Goal: Task Accomplishment & Management: Manage account settings

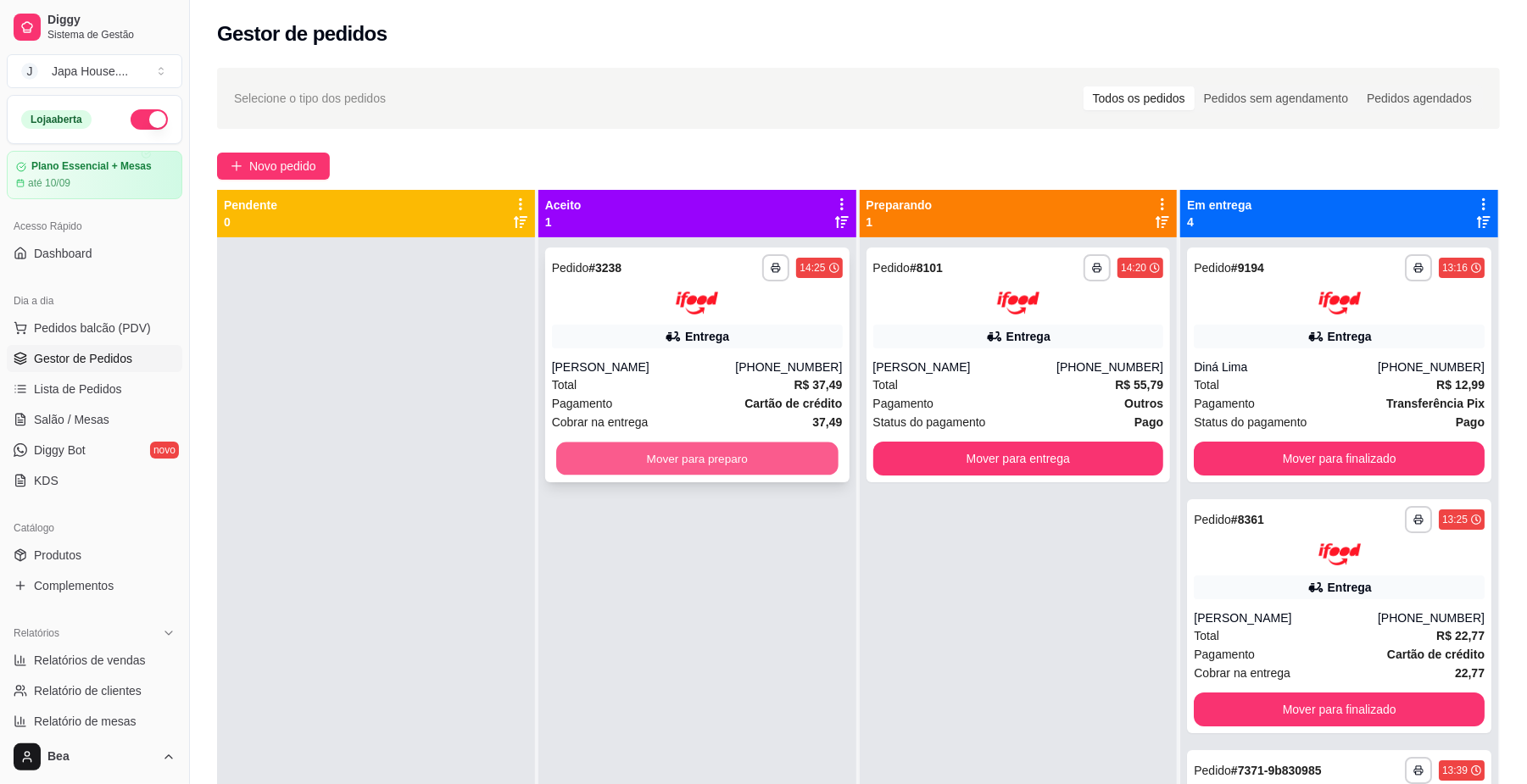
click at [772, 459] on button "Mover para preparo" at bounding box center [697, 458] width 282 height 33
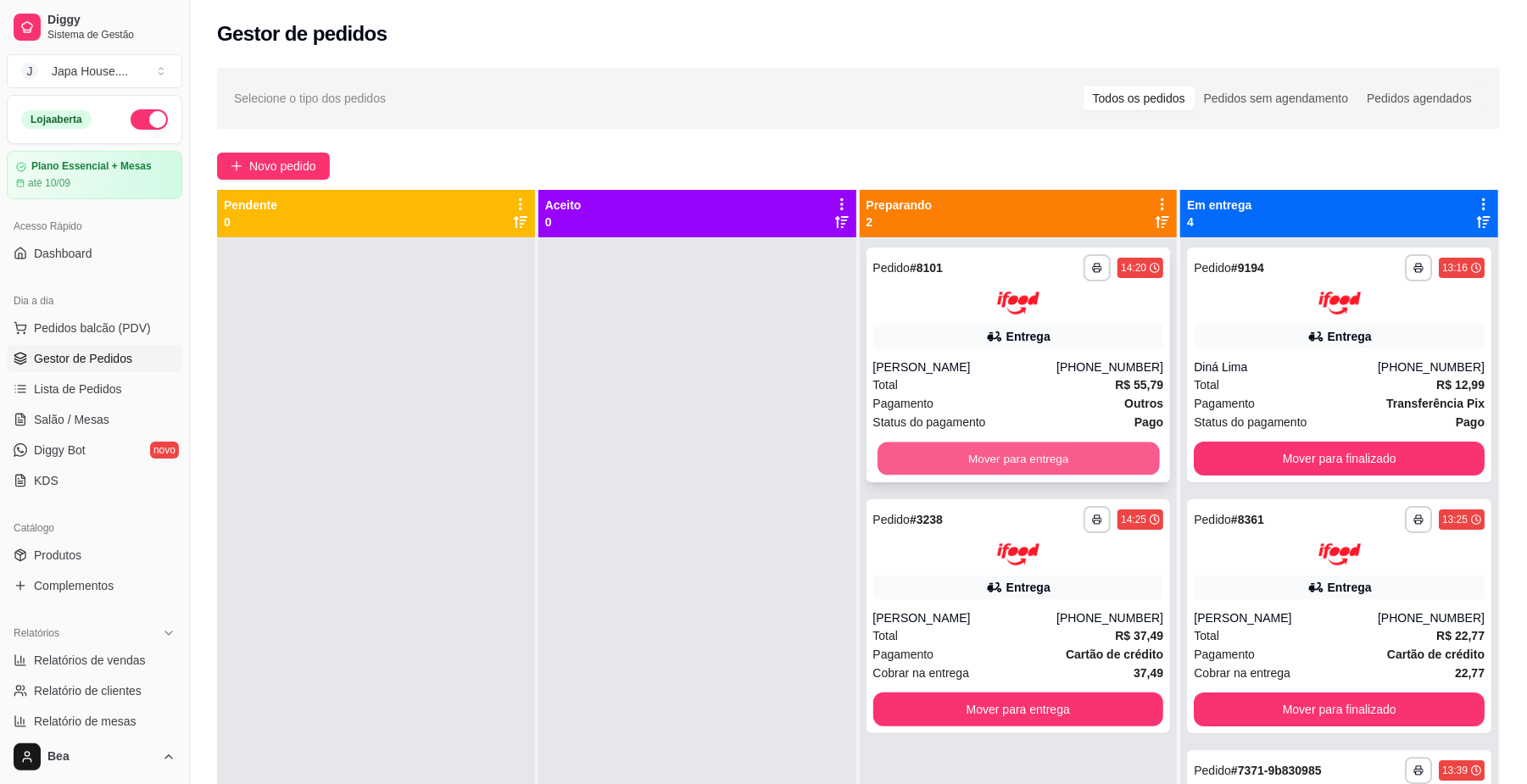
click at [930, 451] on button "Mover para entrega" at bounding box center [1018, 458] width 282 height 33
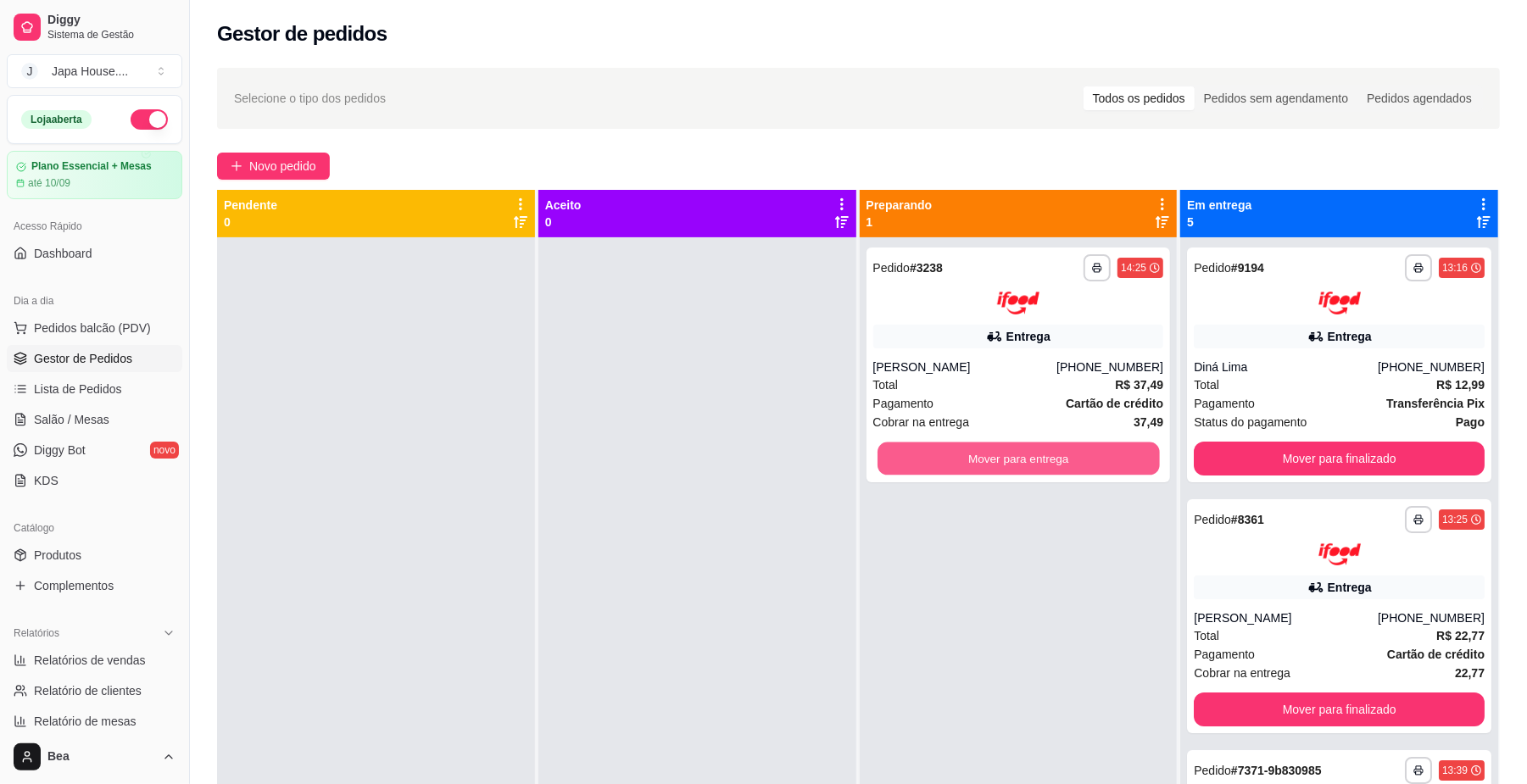
click at [930, 451] on button "Mover para entrega" at bounding box center [1018, 458] width 282 height 33
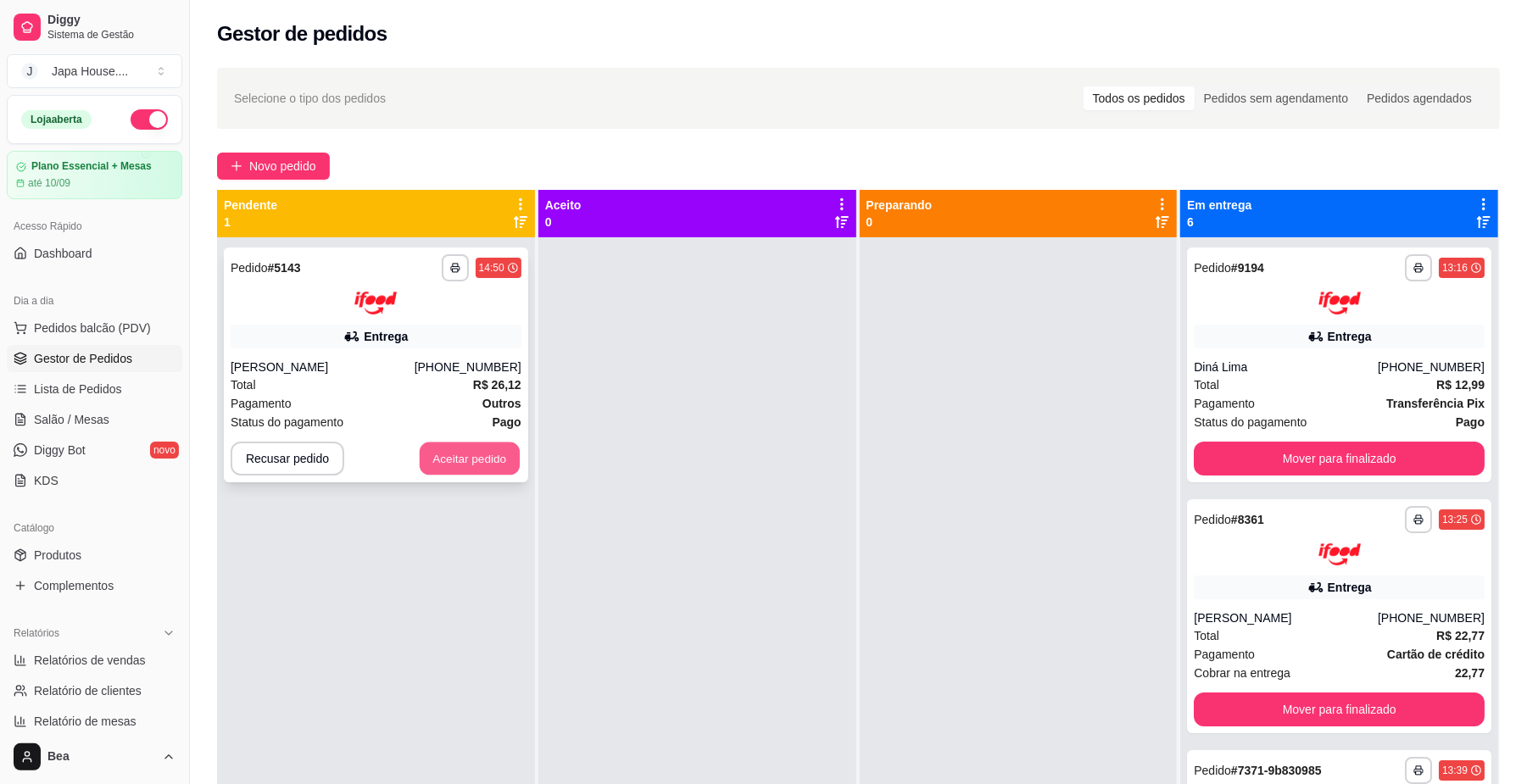
click at [470, 451] on button "Aceitar pedido" at bounding box center [470, 458] width 100 height 33
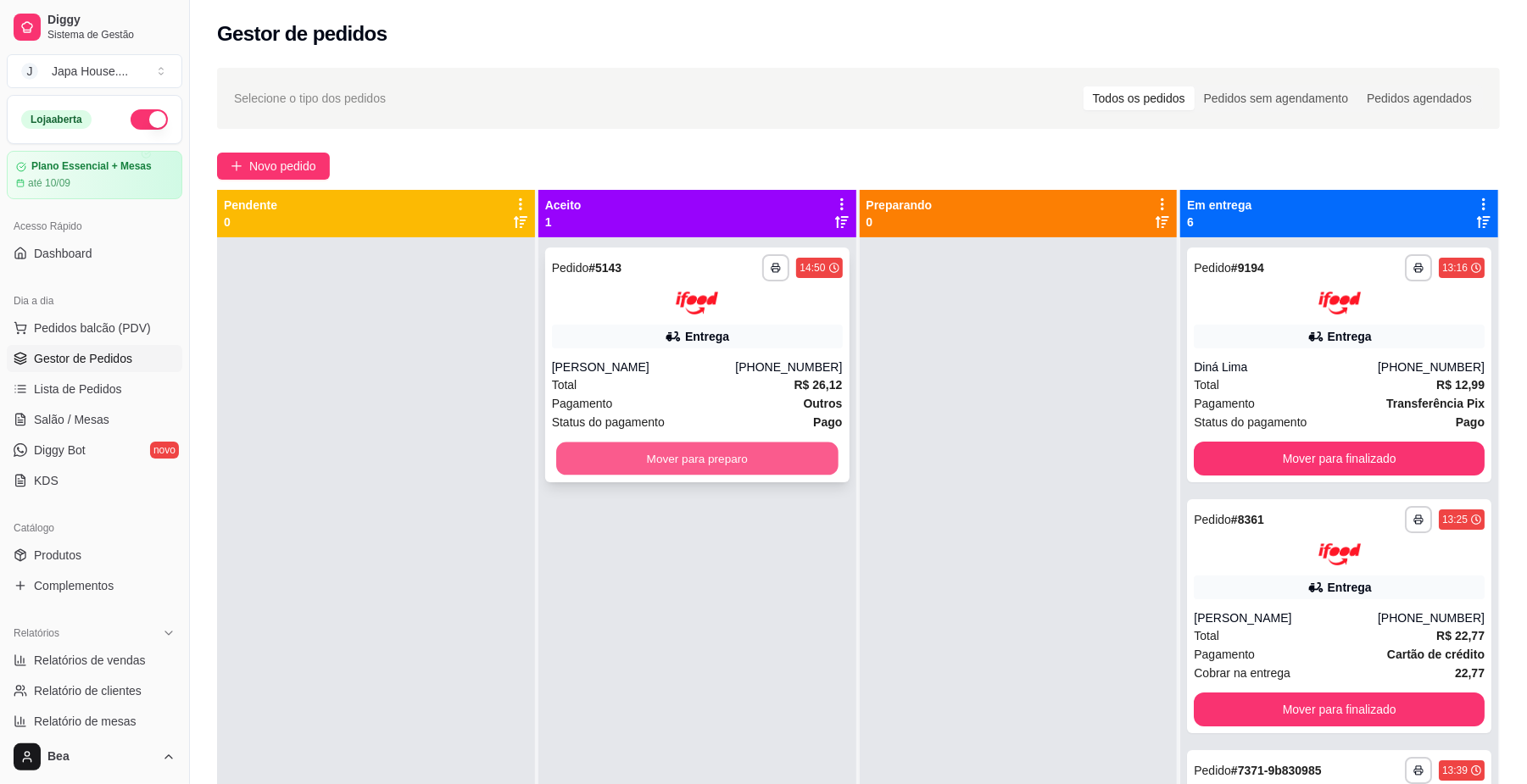
click at [812, 455] on button "Mover para preparo" at bounding box center [697, 458] width 282 height 33
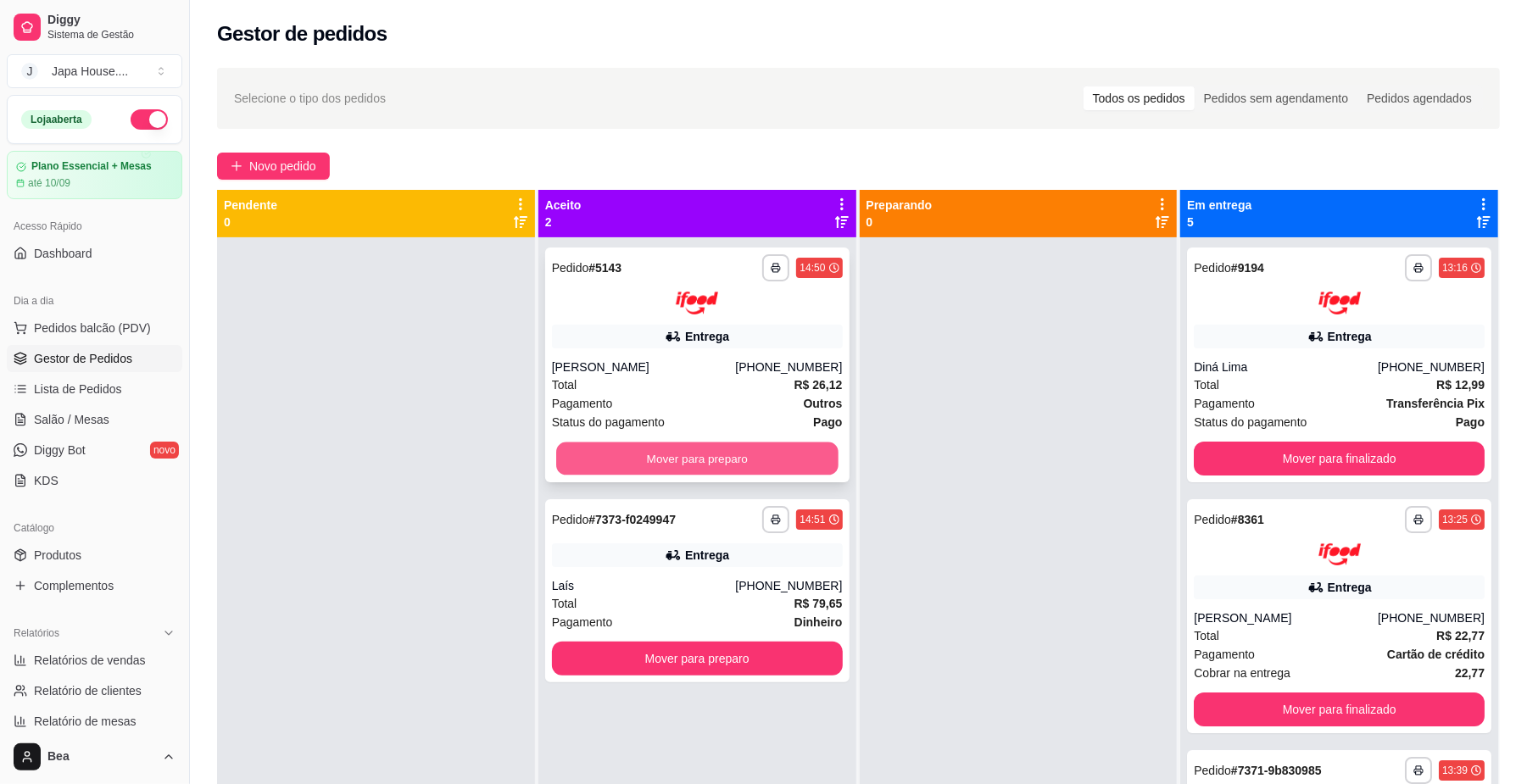
click at [757, 459] on button "Mover para preparo" at bounding box center [697, 458] width 282 height 33
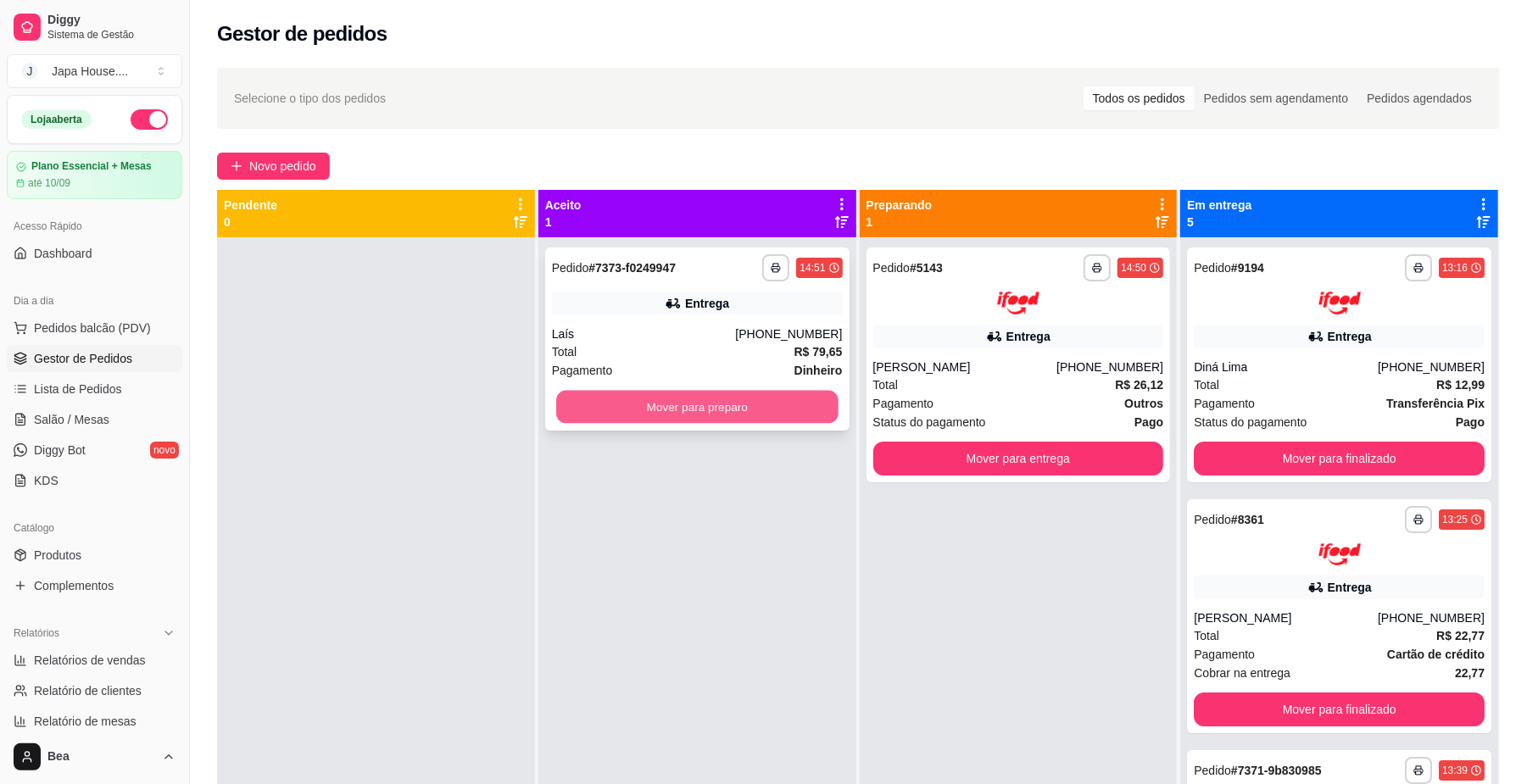
click at [790, 404] on button "Mover para preparo" at bounding box center [697, 407] width 282 height 33
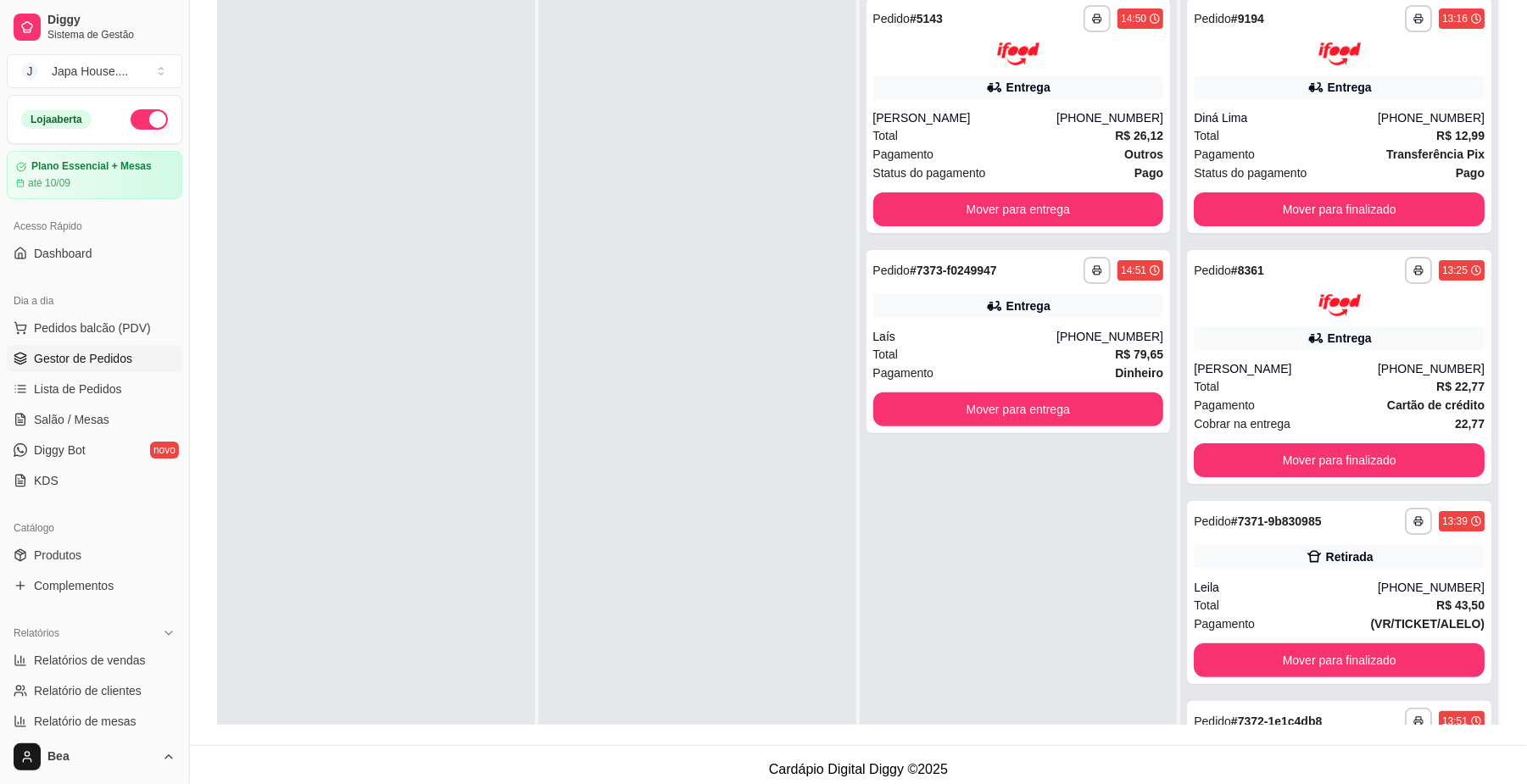
scroll to position [258, 0]
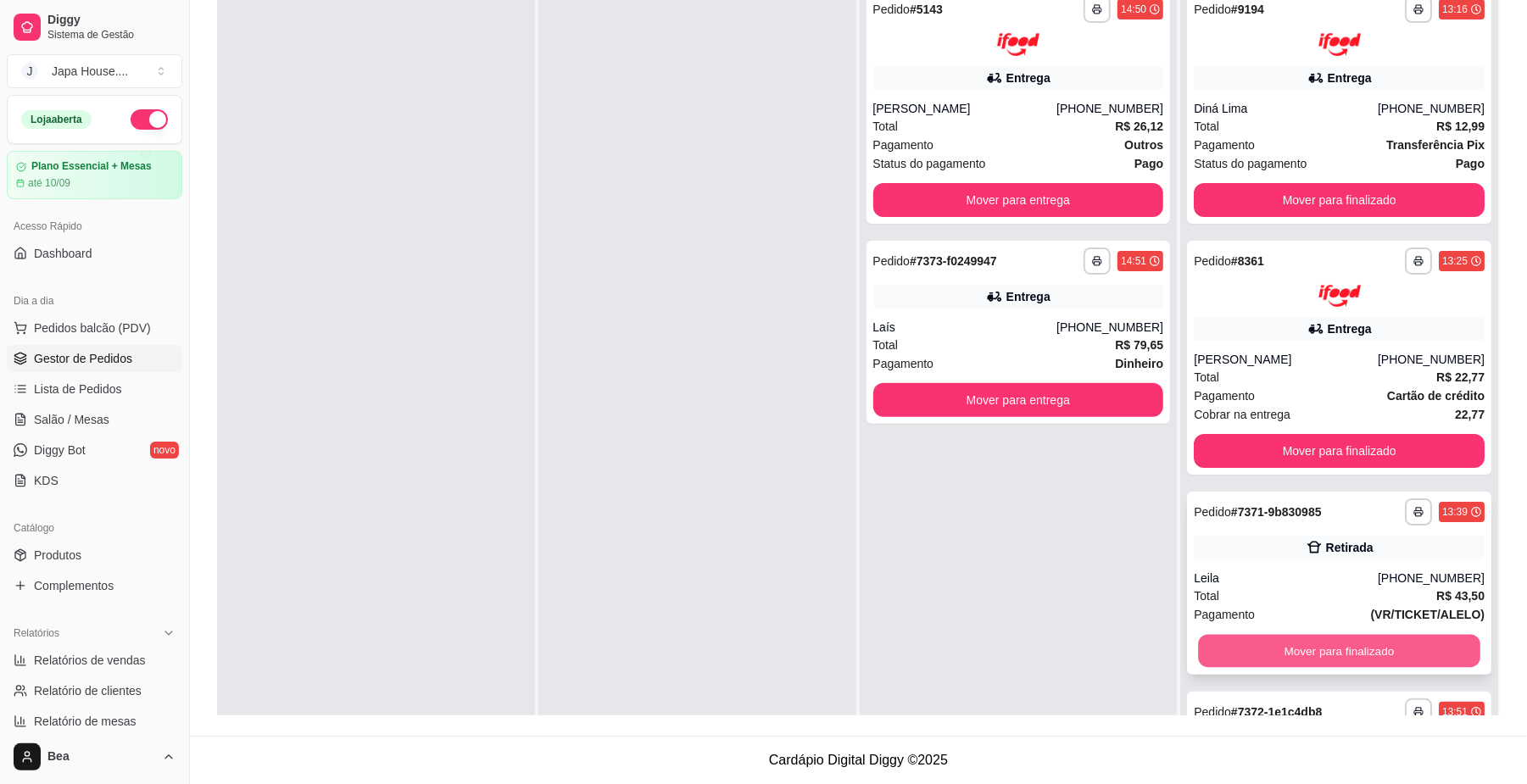
click at [1371, 642] on button "Mover para finalizado" at bounding box center [1338, 651] width 282 height 33
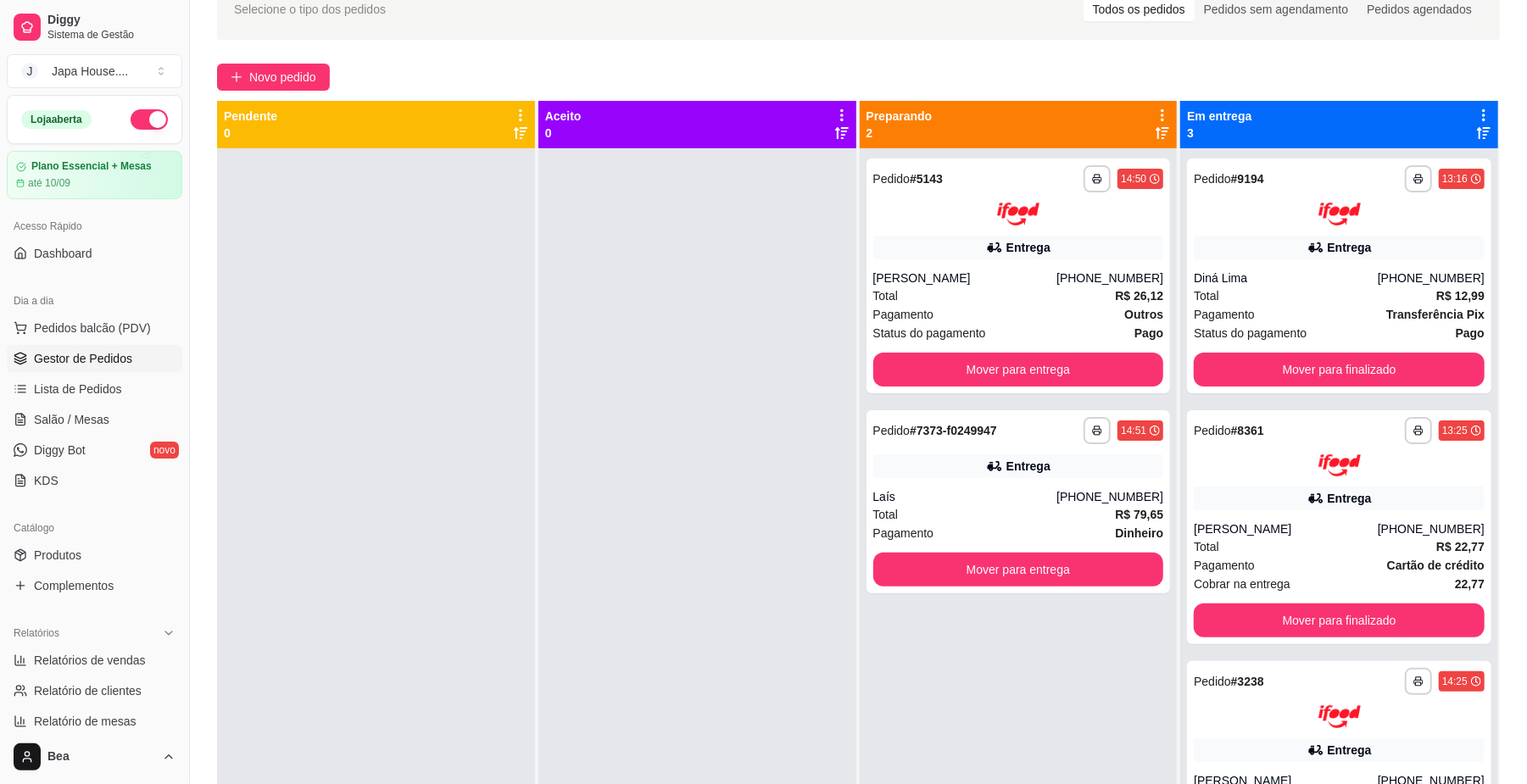
scroll to position [86, 0]
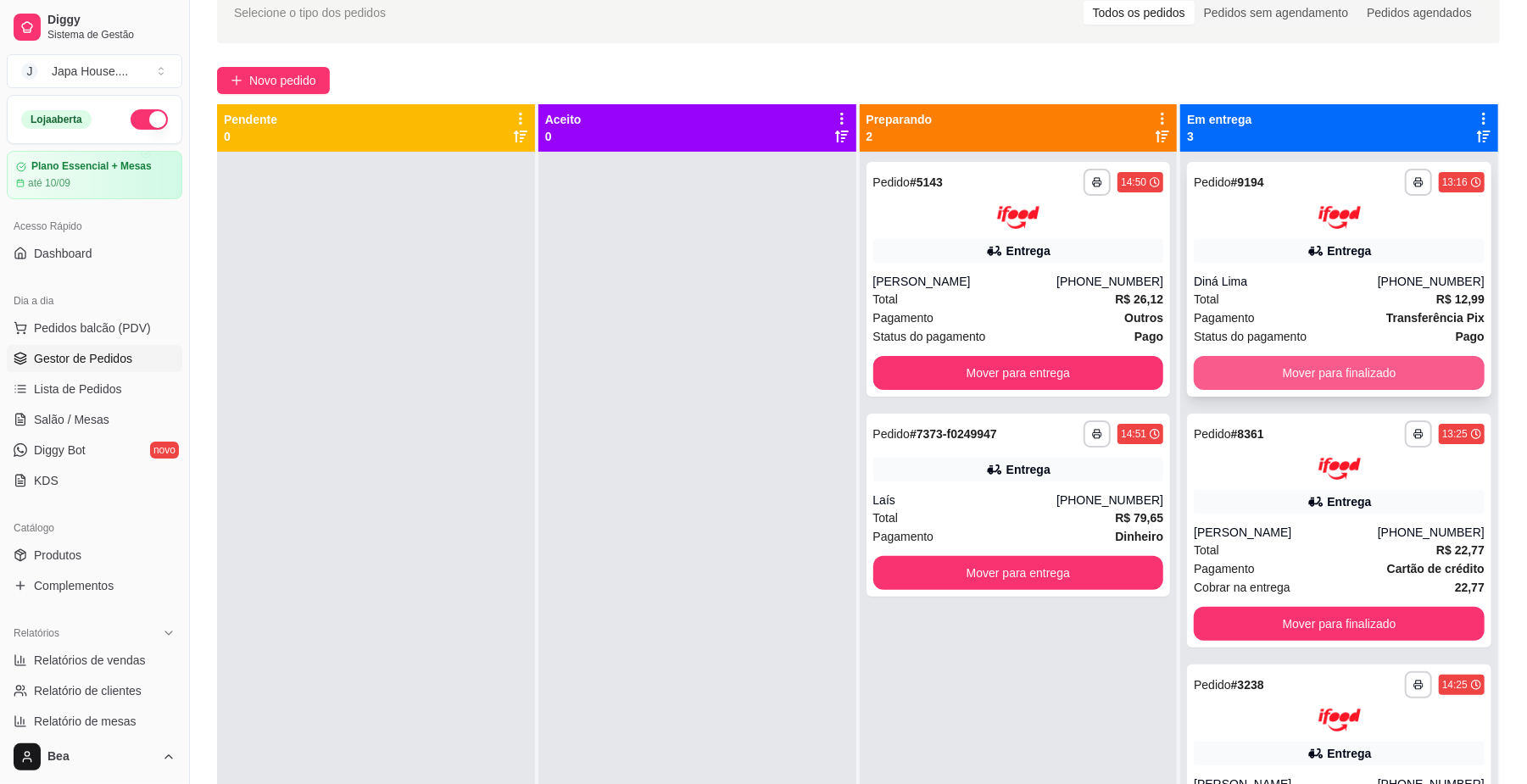
click at [1301, 364] on button "Mover para finalizado" at bounding box center [1339, 372] width 291 height 34
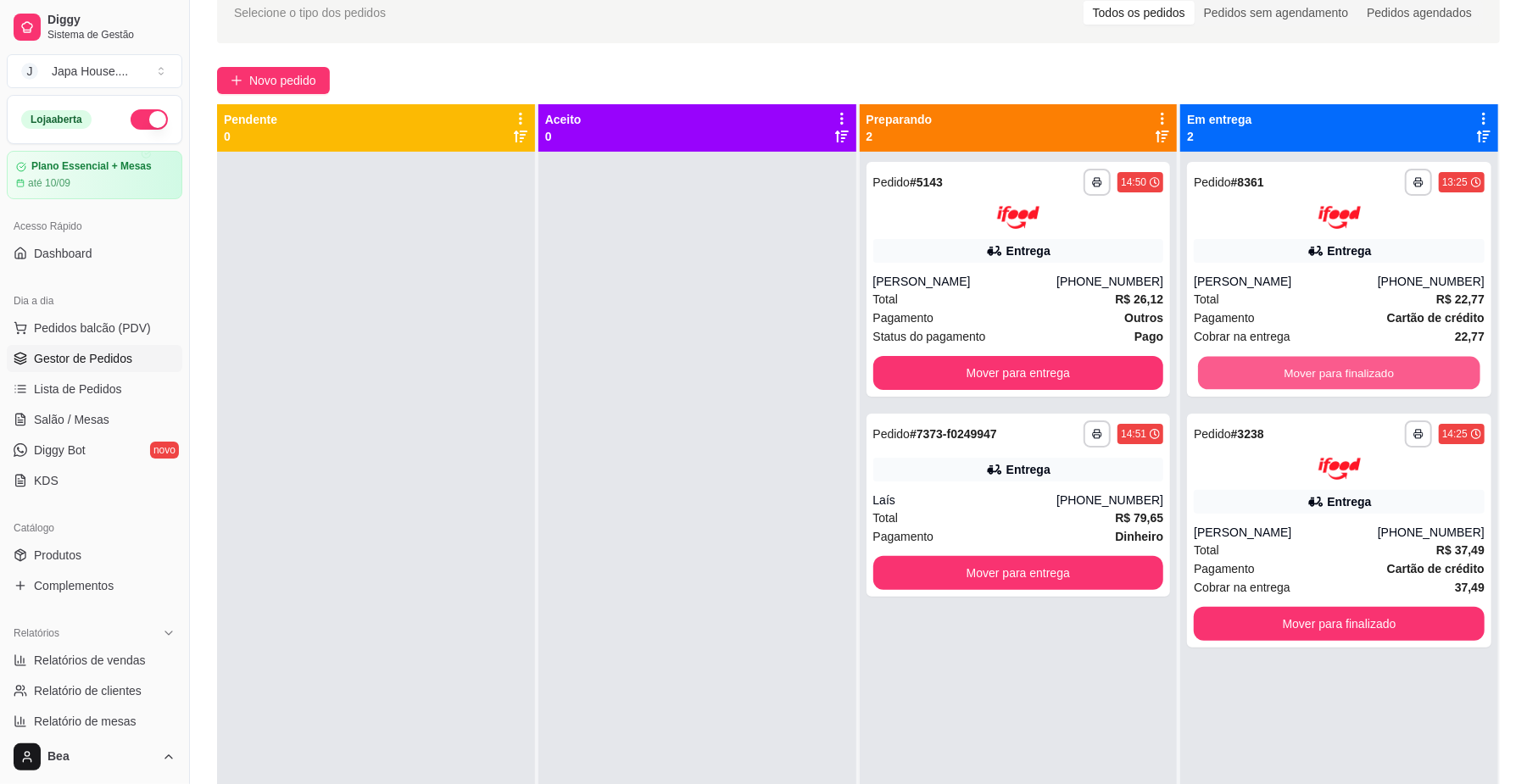
click at [1301, 364] on button "Mover para finalizado" at bounding box center [1338, 372] width 282 height 33
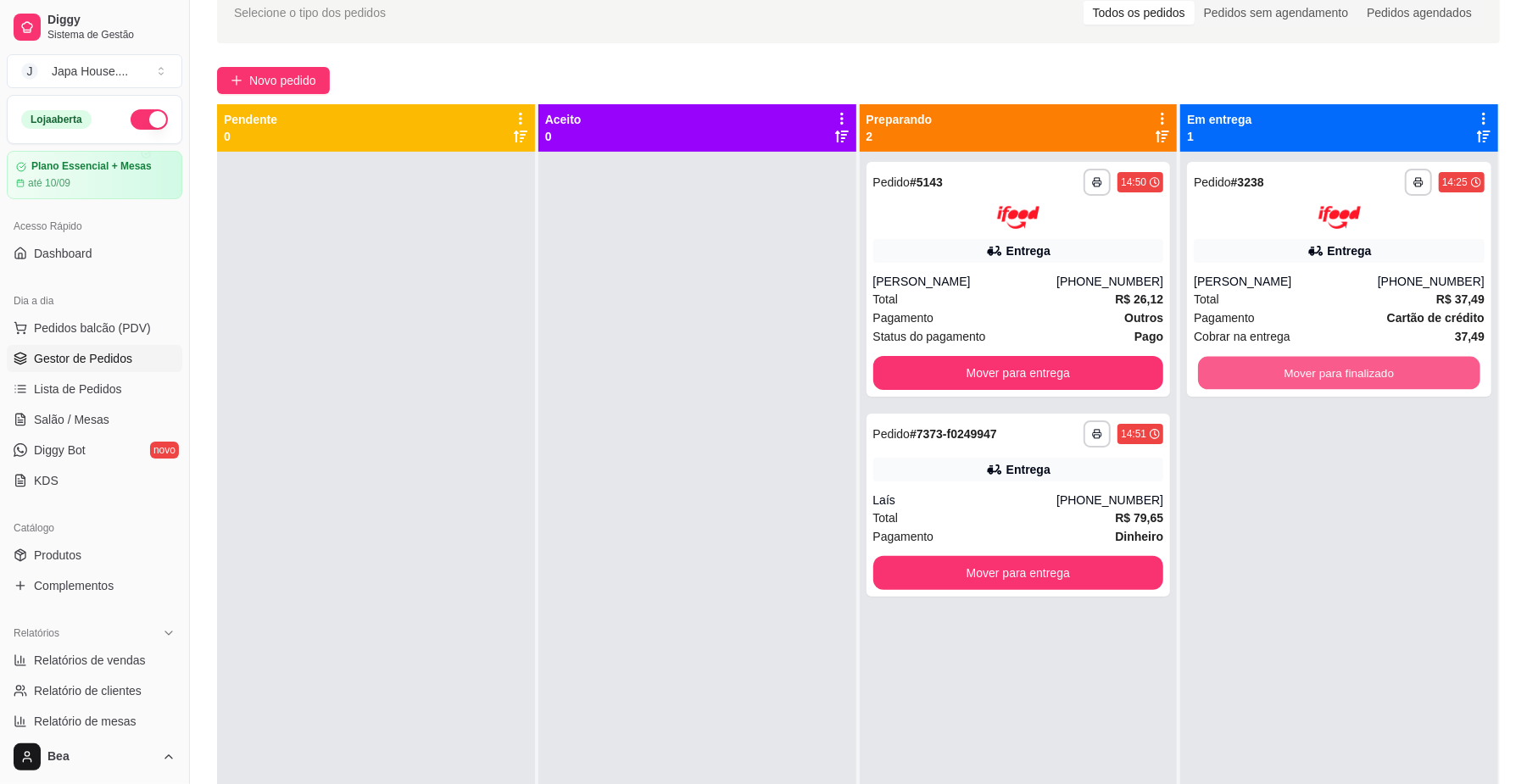
click at [1301, 364] on button "Mover para finalizado" at bounding box center [1338, 372] width 282 height 33
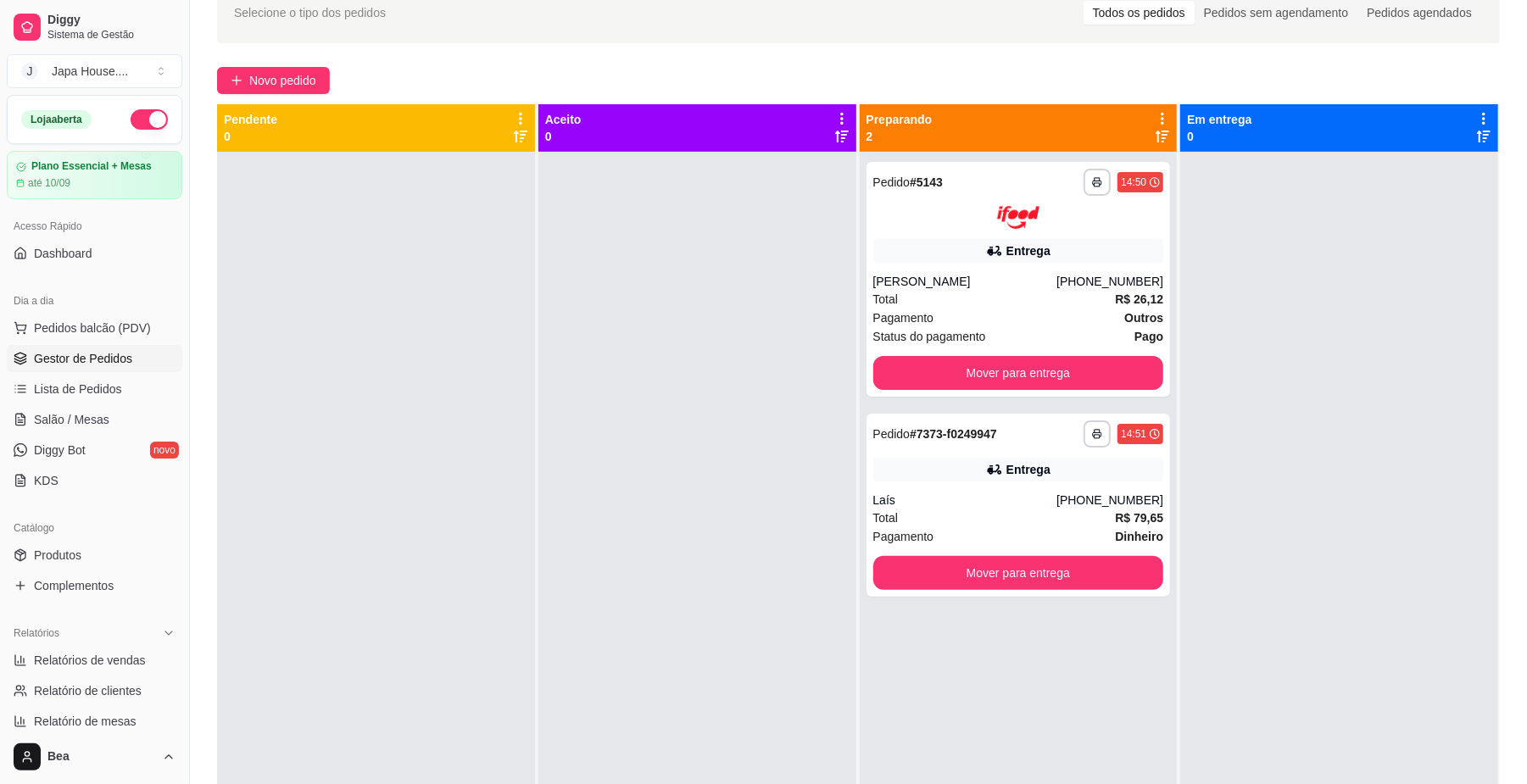
scroll to position [0, 0]
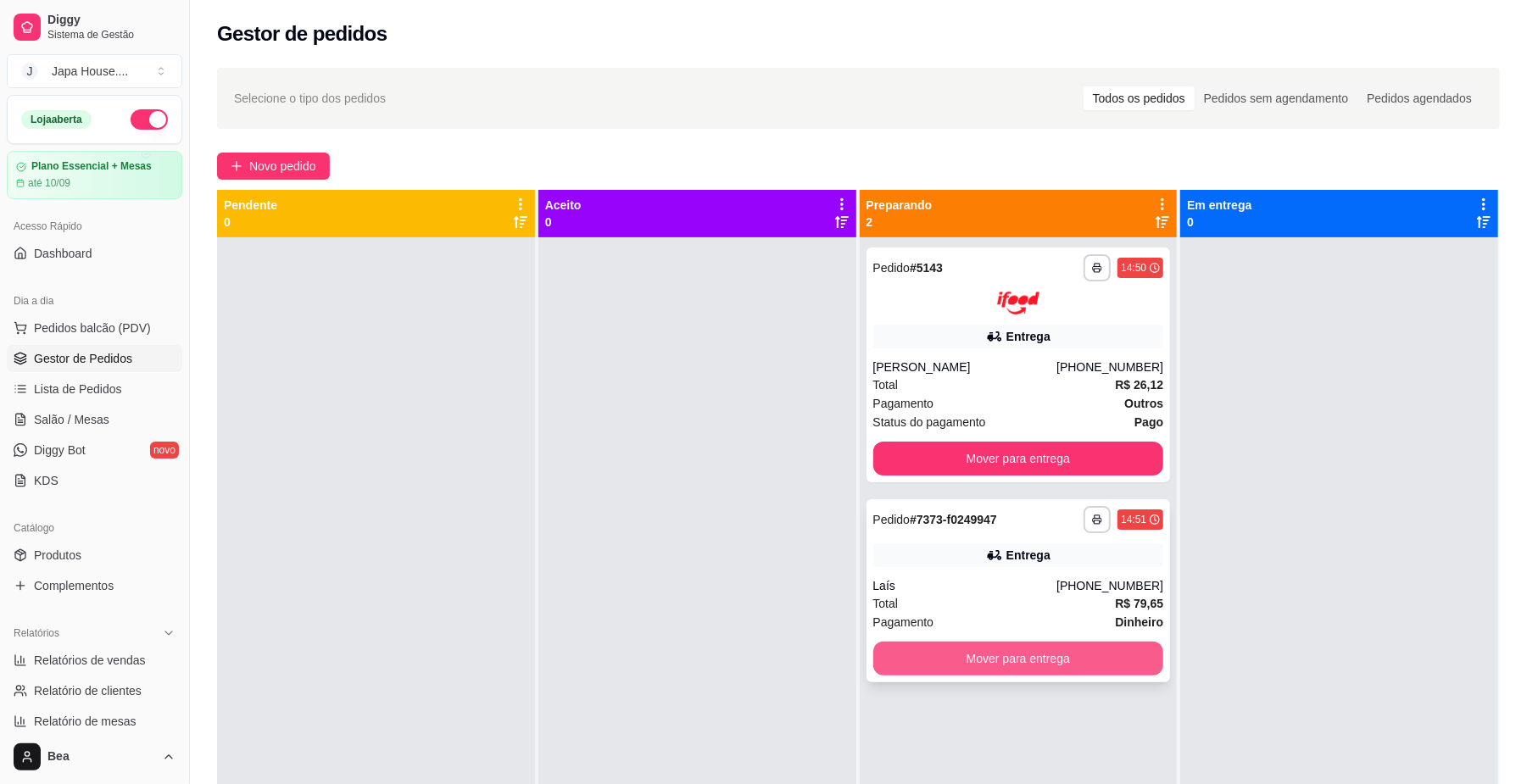
click at [1082, 645] on button "Mover para entrega" at bounding box center [1018, 658] width 291 height 34
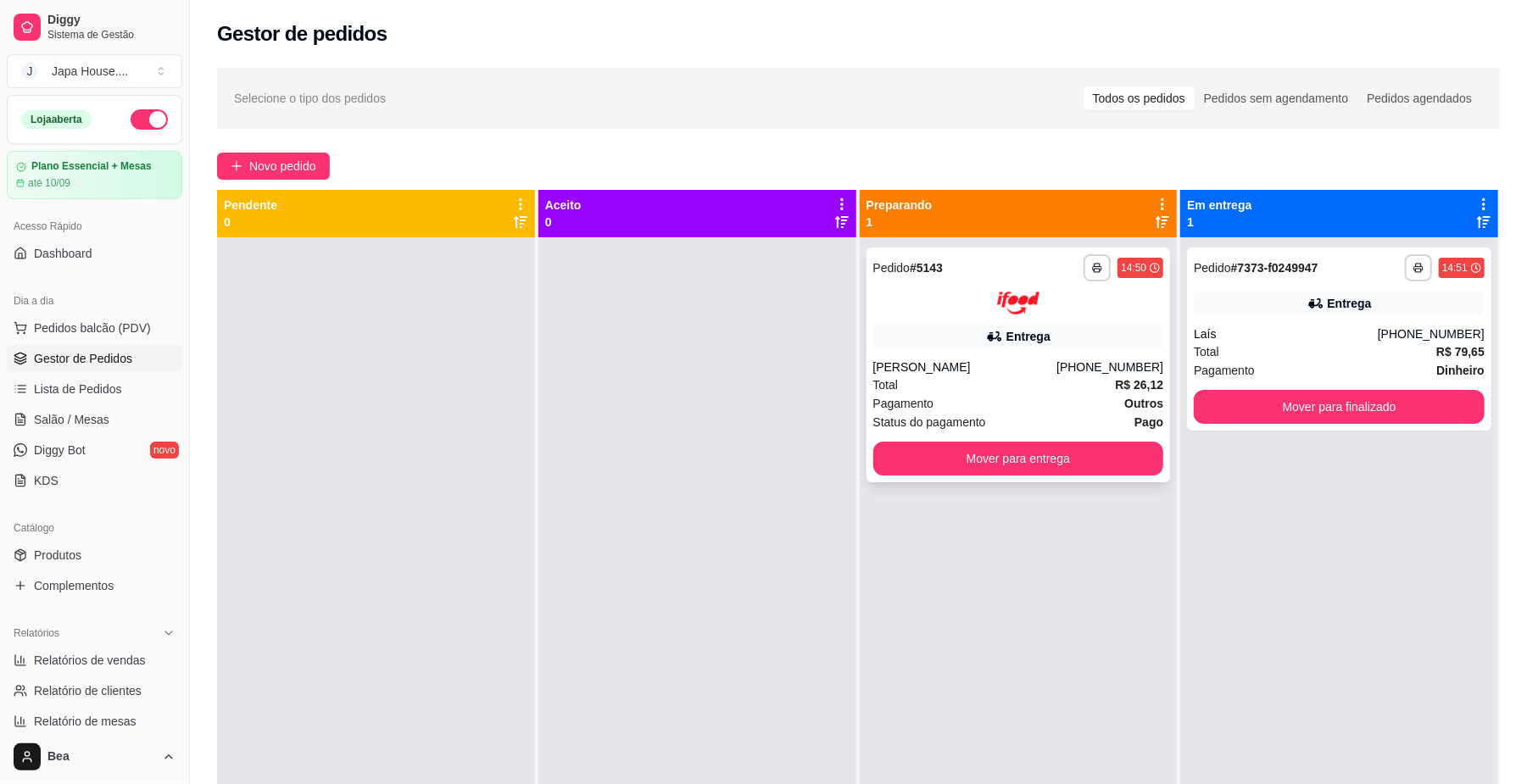
click at [1048, 397] on div "Pagamento Outros" at bounding box center [1018, 403] width 291 height 18
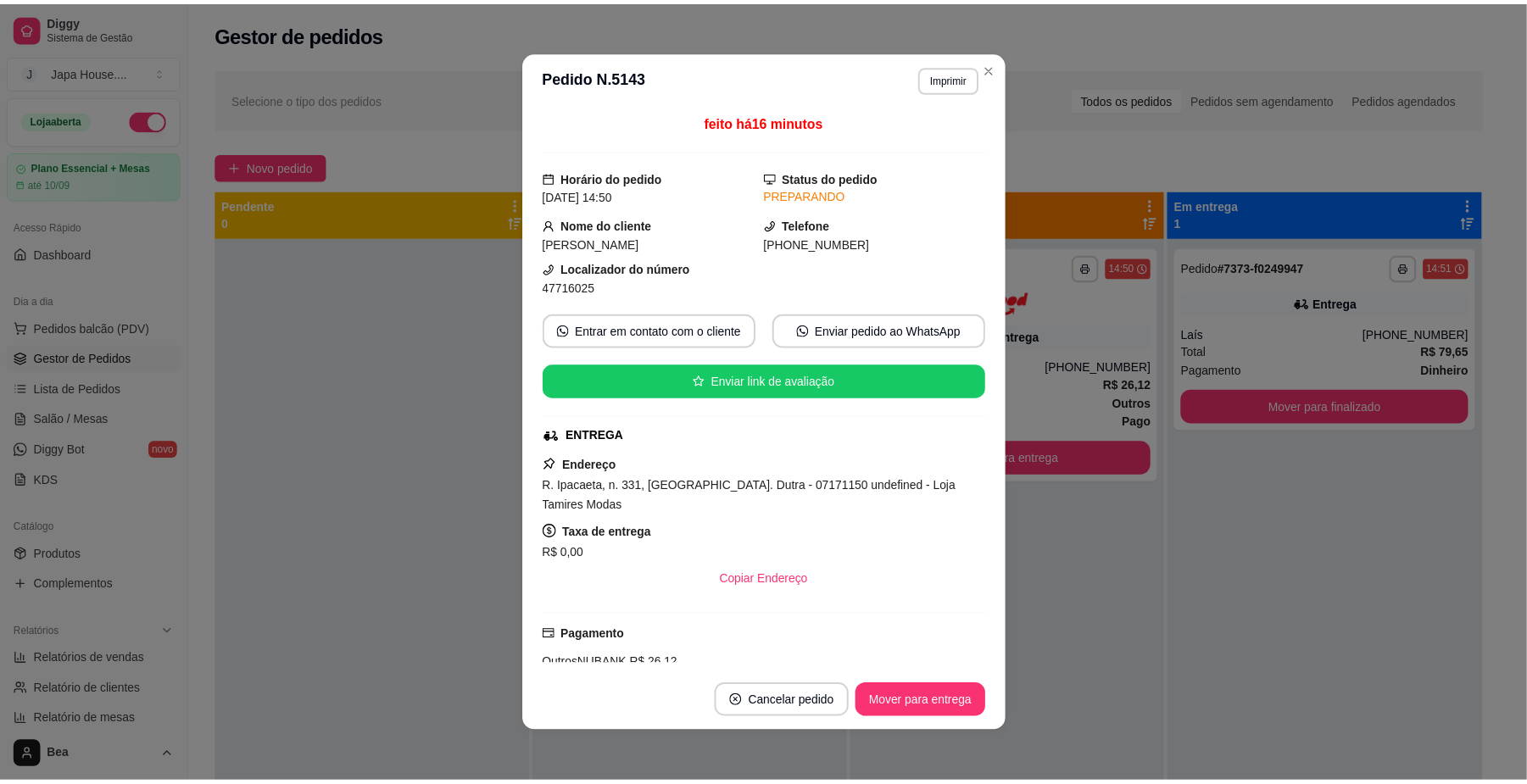
scroll to position [332, 0]
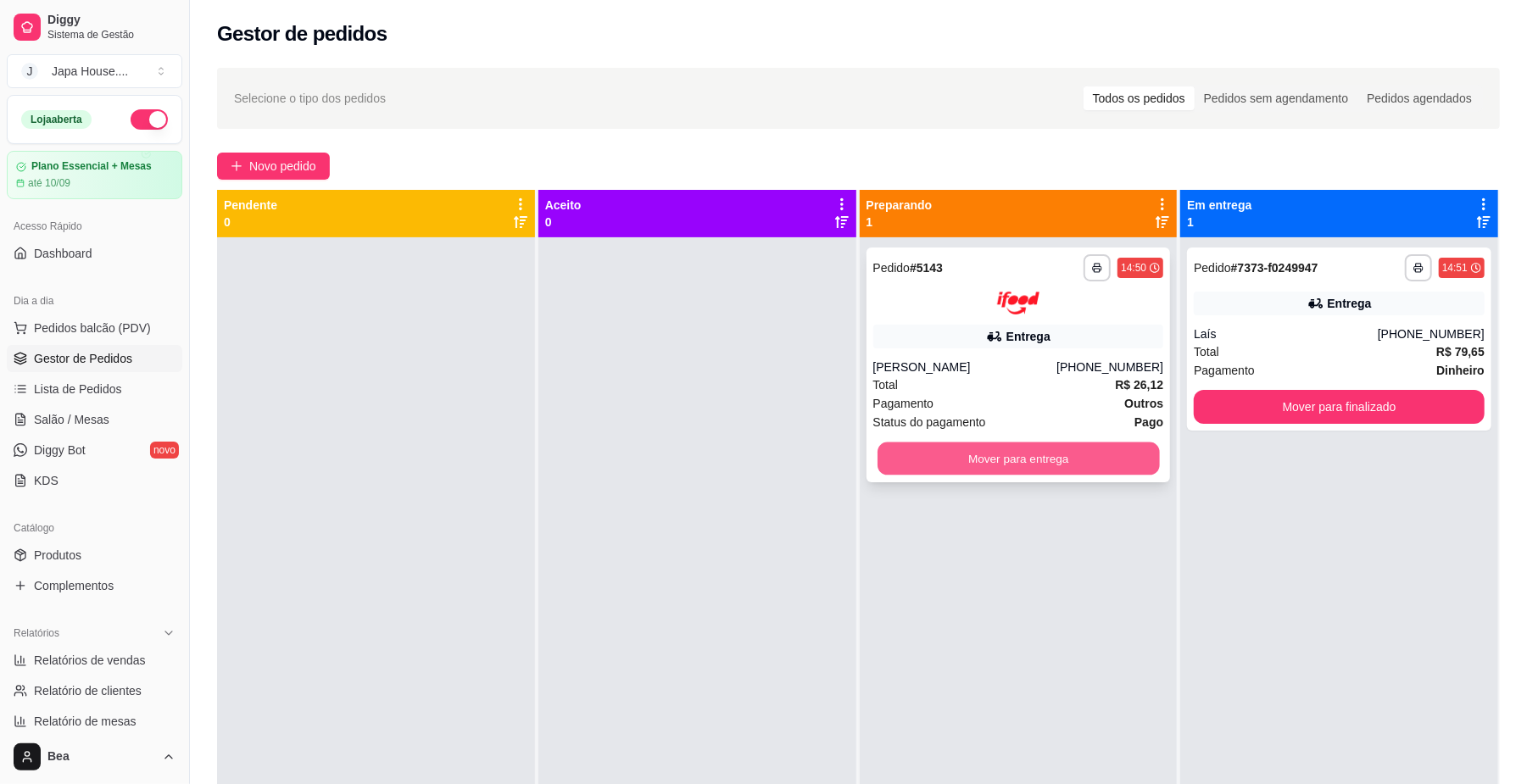
click at [1043, 462] on button "Mover para entrega" at bounding box center [1018, 458] width 282 height 33
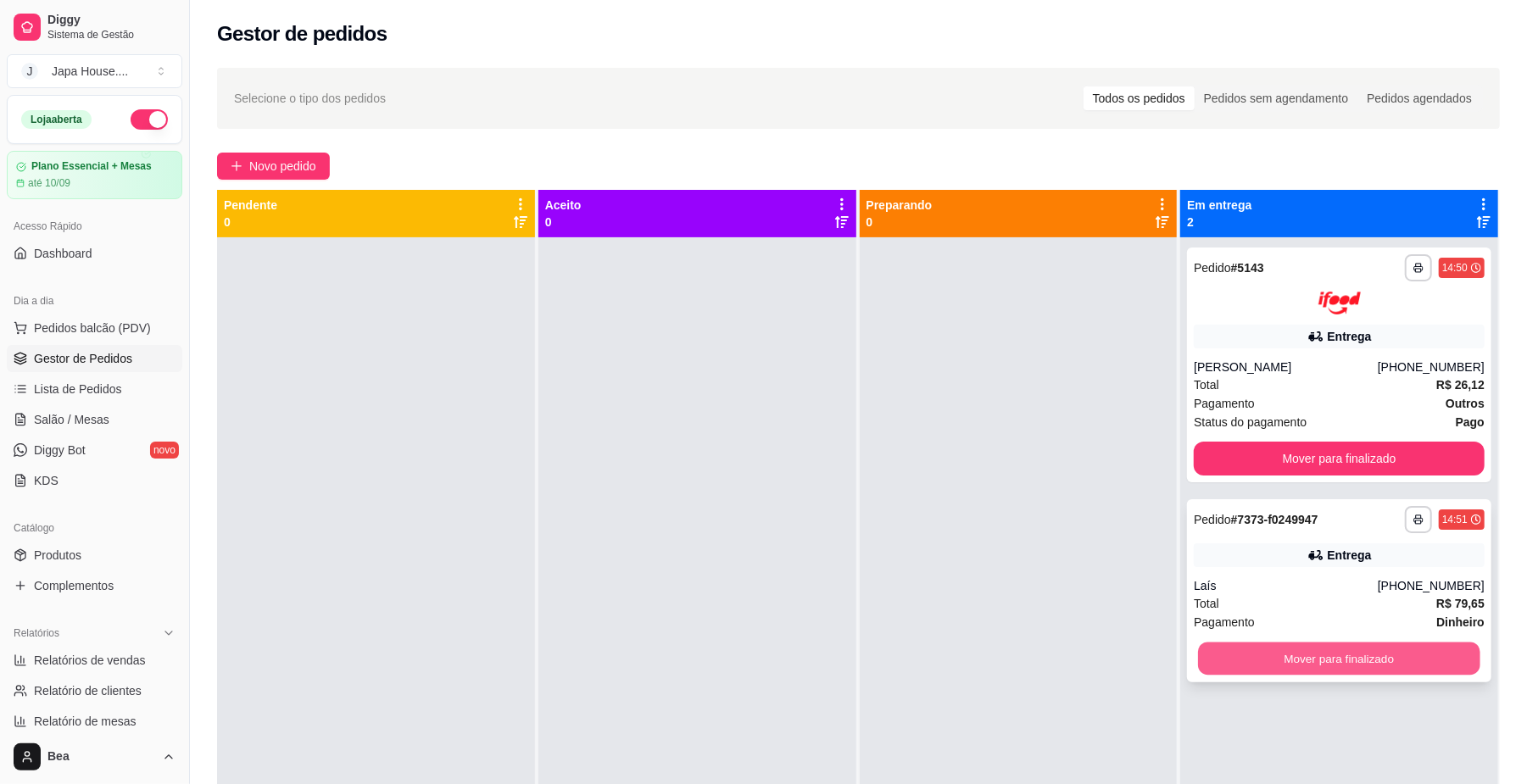
click at [1222, 659] on button "Mover para finalizado" at bounding box center [1338, 658] width 282 height 33
